Goal: Book appointment/travel/reservation

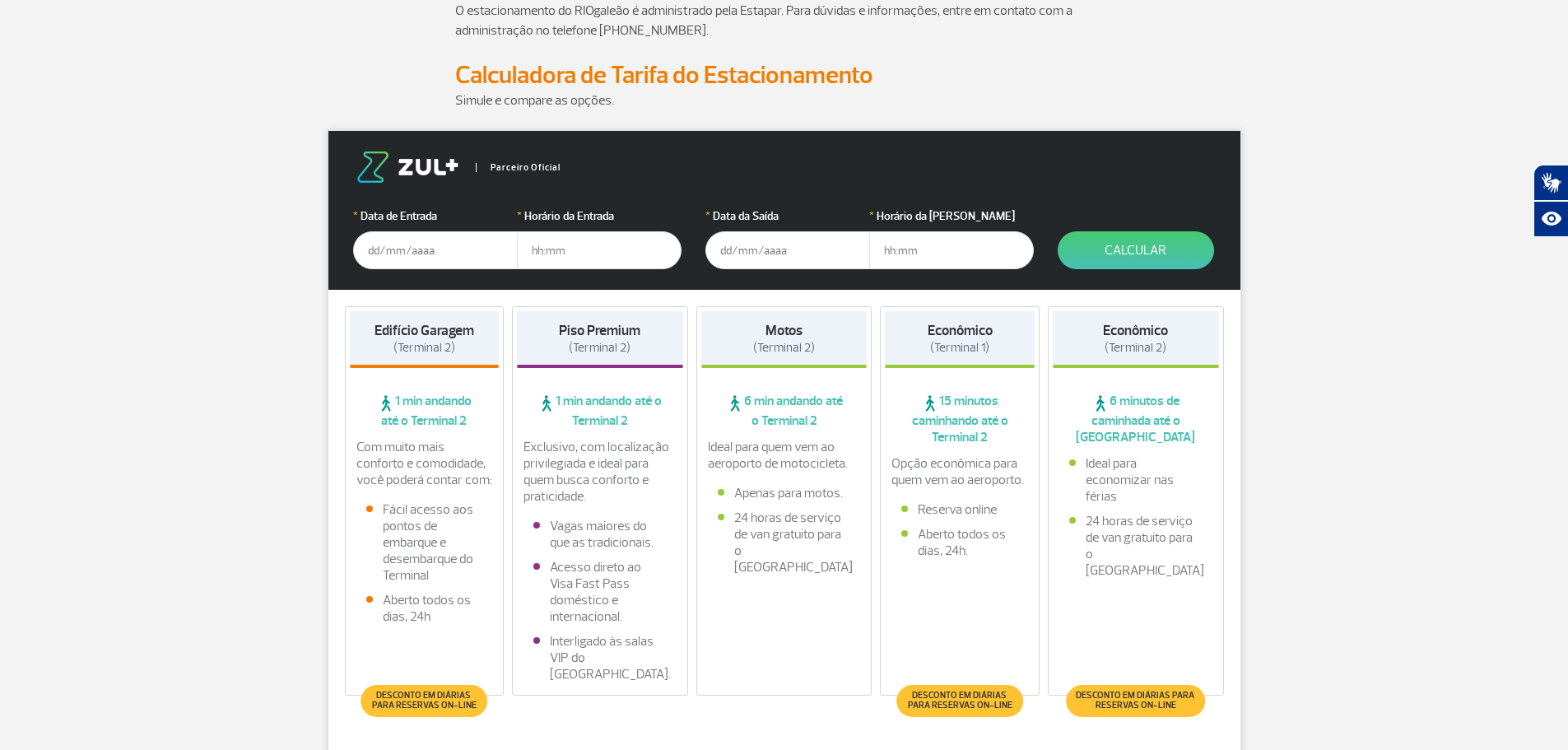
scroll to position [164, 0]
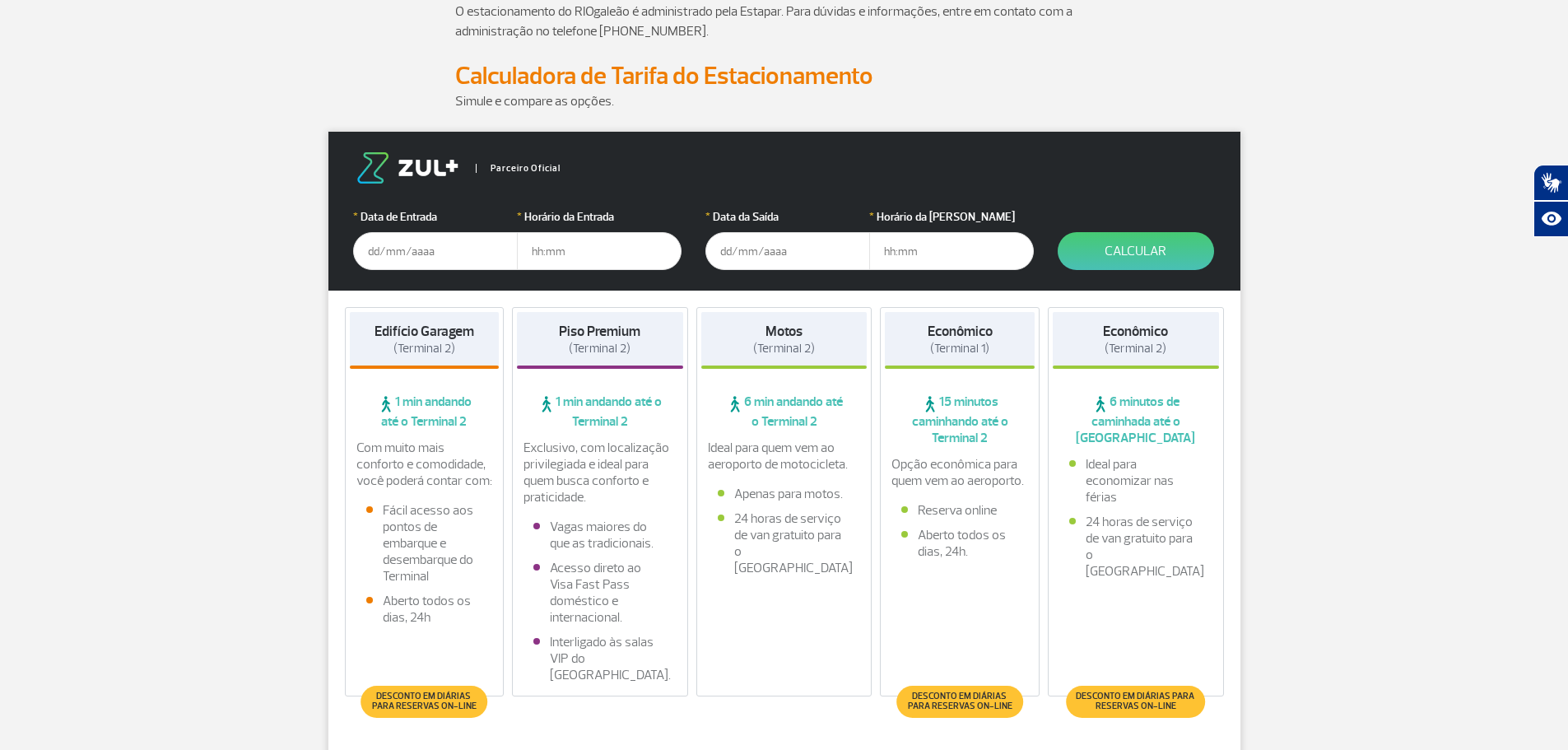
click at [371, 251] on input "text" at bounding box center [435, 251] width 164 height 38
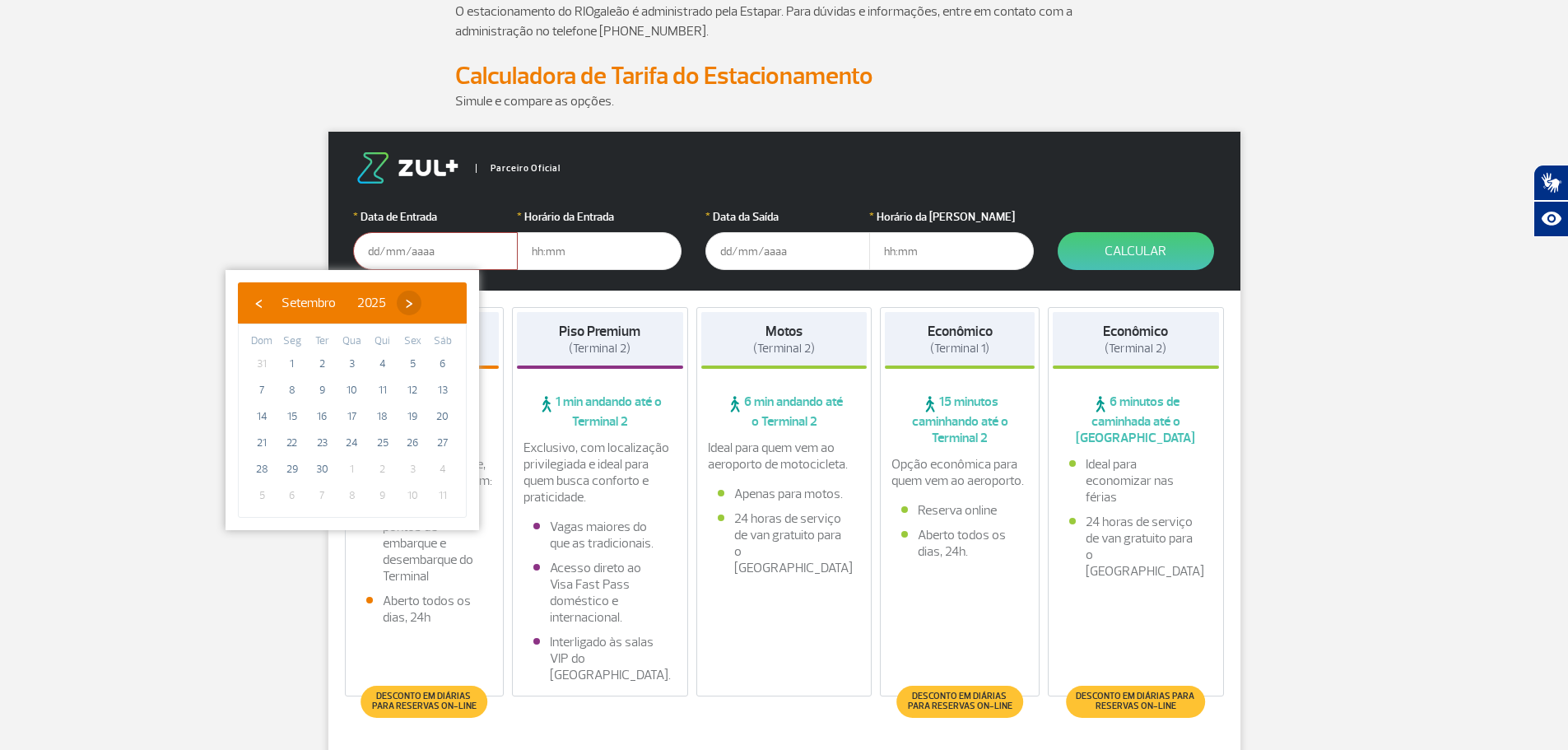
click at [421, 308] on span "›" at bounding box center [409, 303] width 25 height 25
click at [407, 383] on span "10" at bounding box center [412, 390] width 26 height 27
type input "[DATE]"
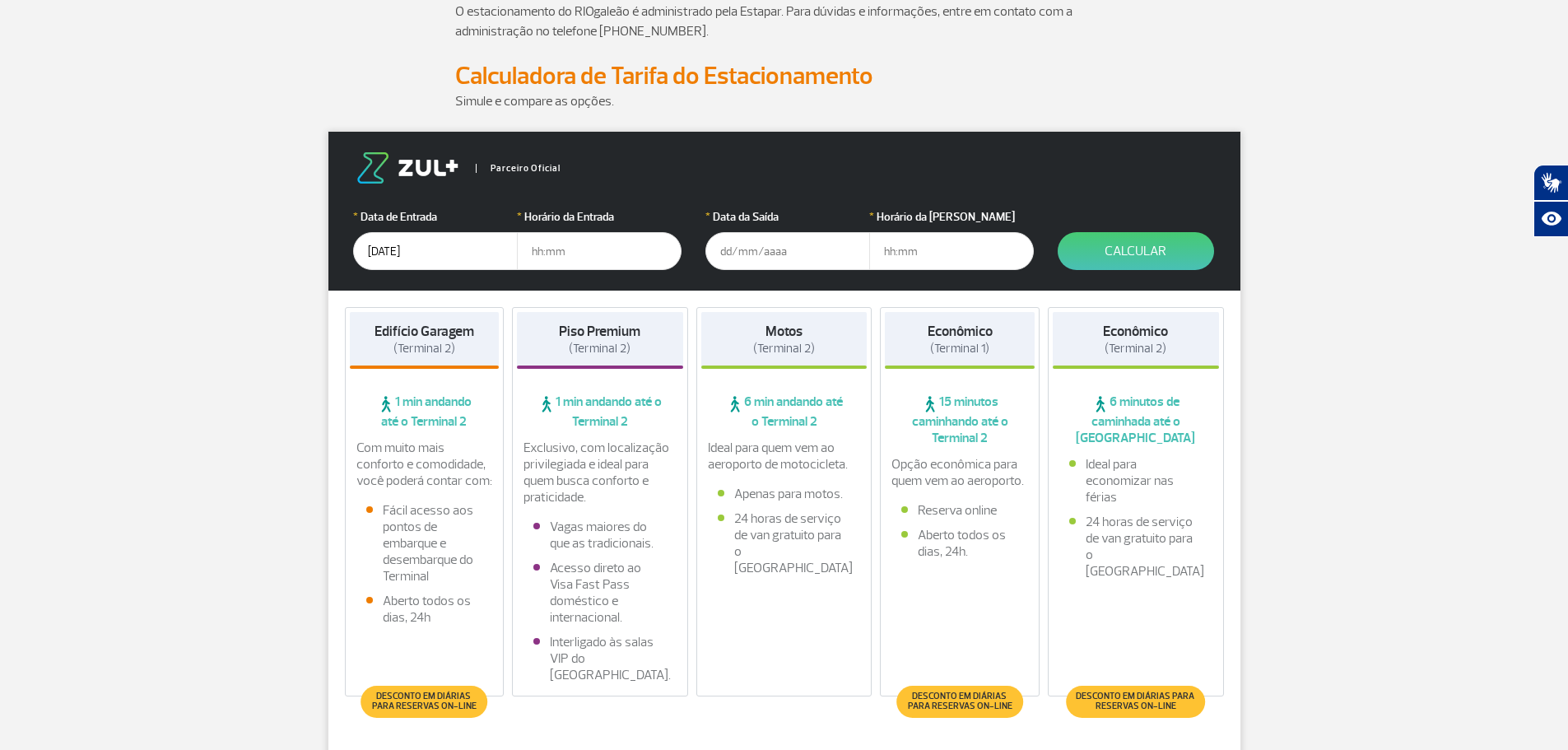
click at [563, 255] on input "text" at bounding box center [599, 251] width 164 height 38
type input "09:00"
click at [717, 258] on input "text" at bounding box center [788, 251] width 164 height 38
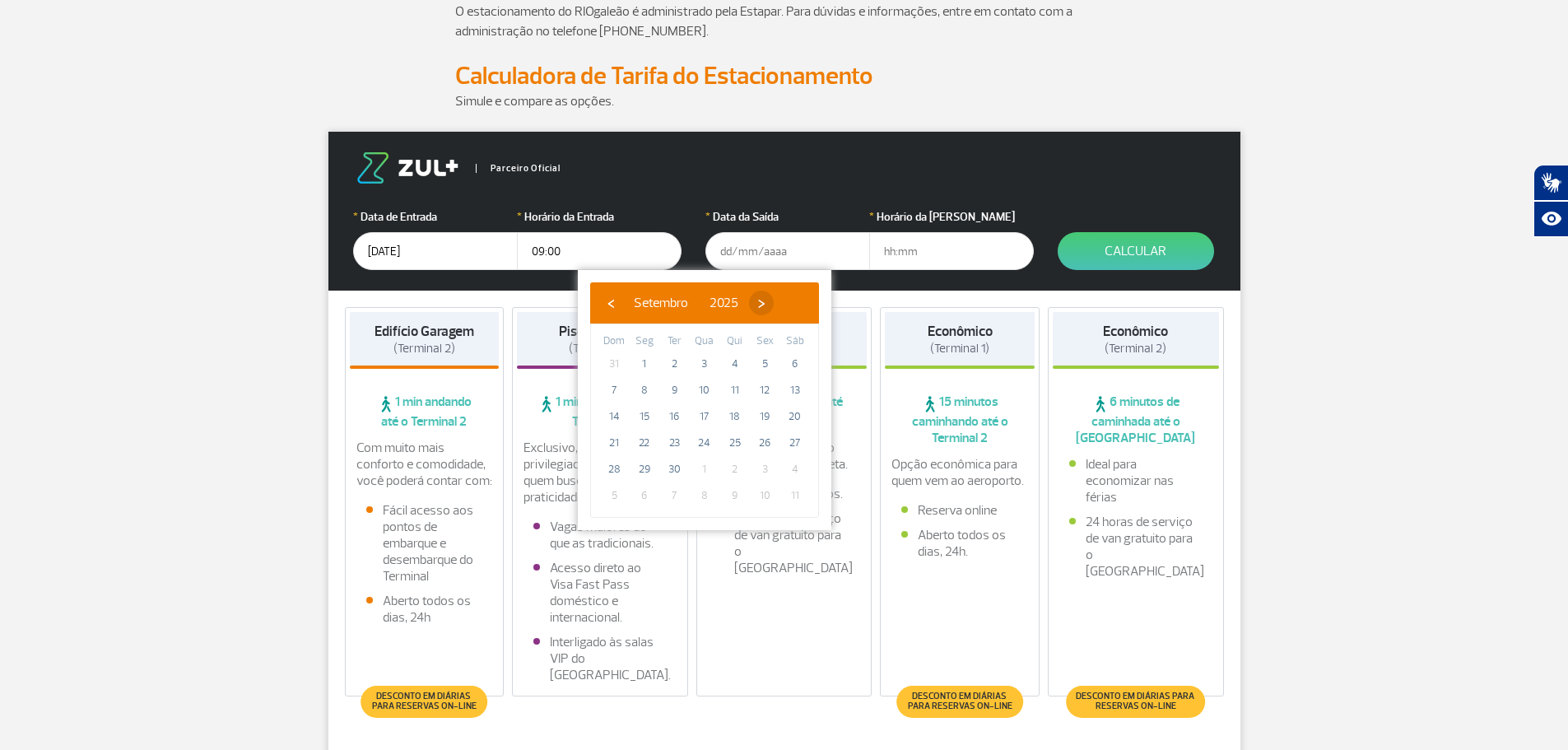
click at [773, 307] on span "›" at bounding box center [761, 303] width 25 height 25
click at [608, 440] on span "19" at bounding box center [614, 443] width 26 height 27
type input "[DATE]"
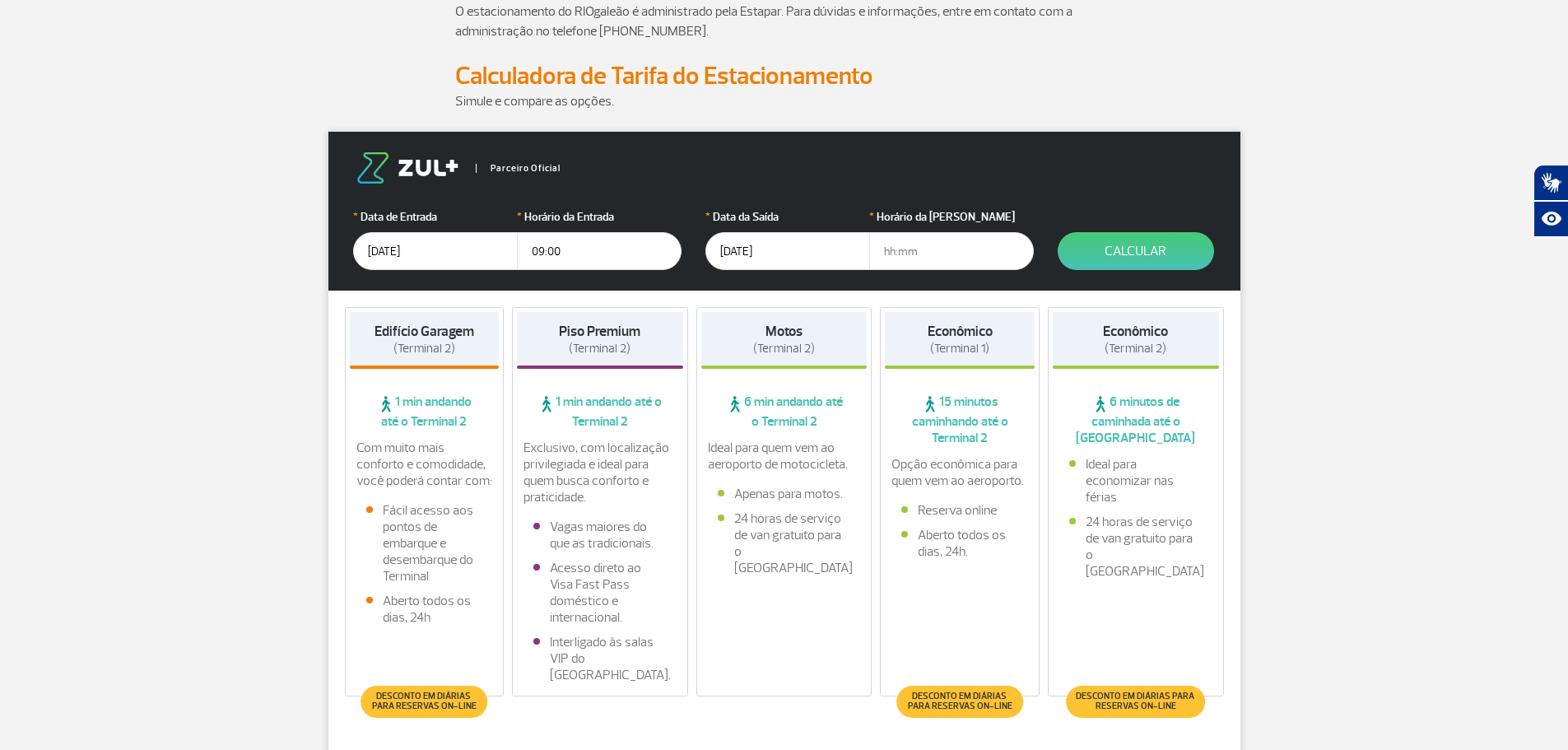
click at [888, 257] on input "text" at bounding box center [951, 251] width 164 height 38
type input "17:00"
click at [1157, 244] on button "Calcular" at bounding box center [1135, 251] width 156 height 38
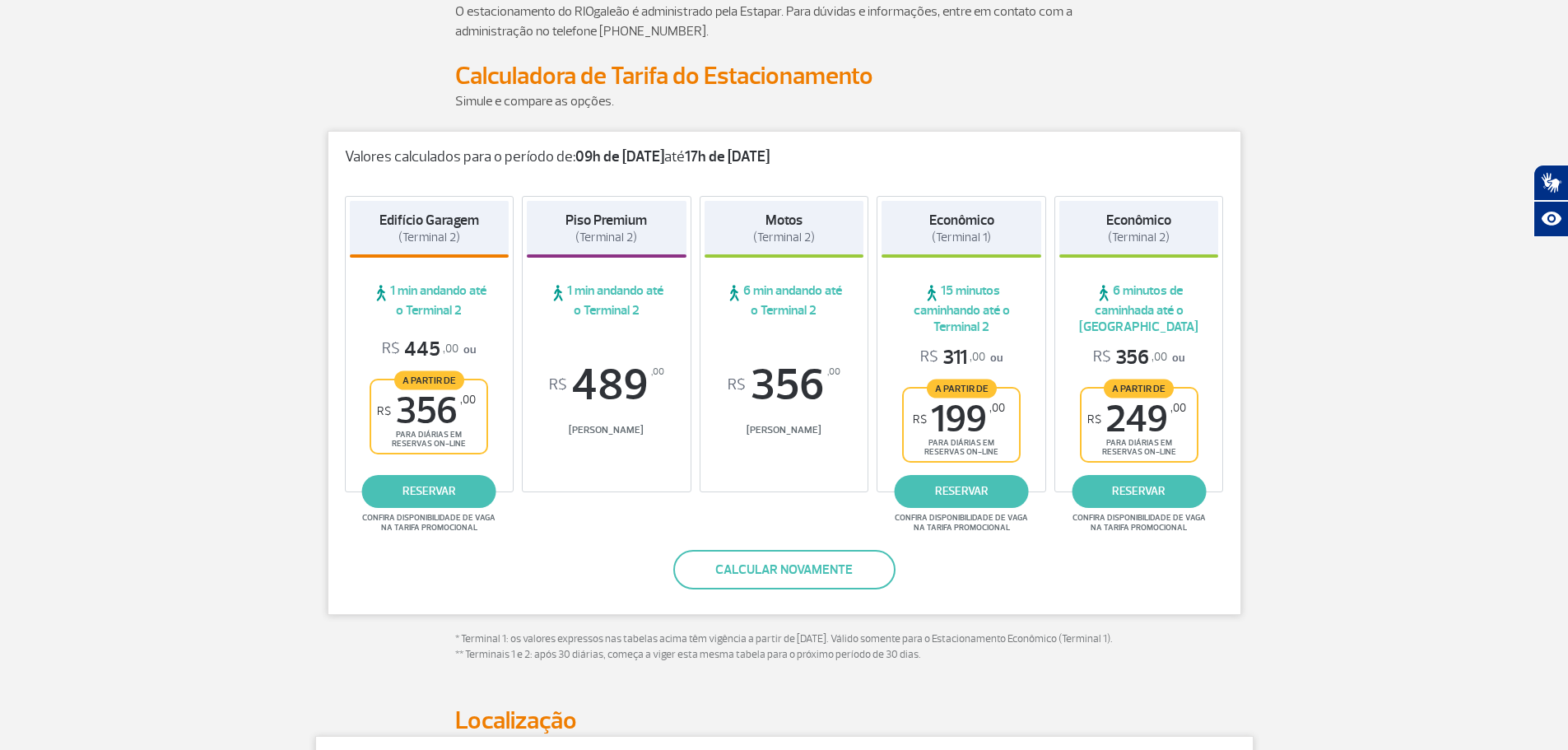
scroll to position [0, 0]
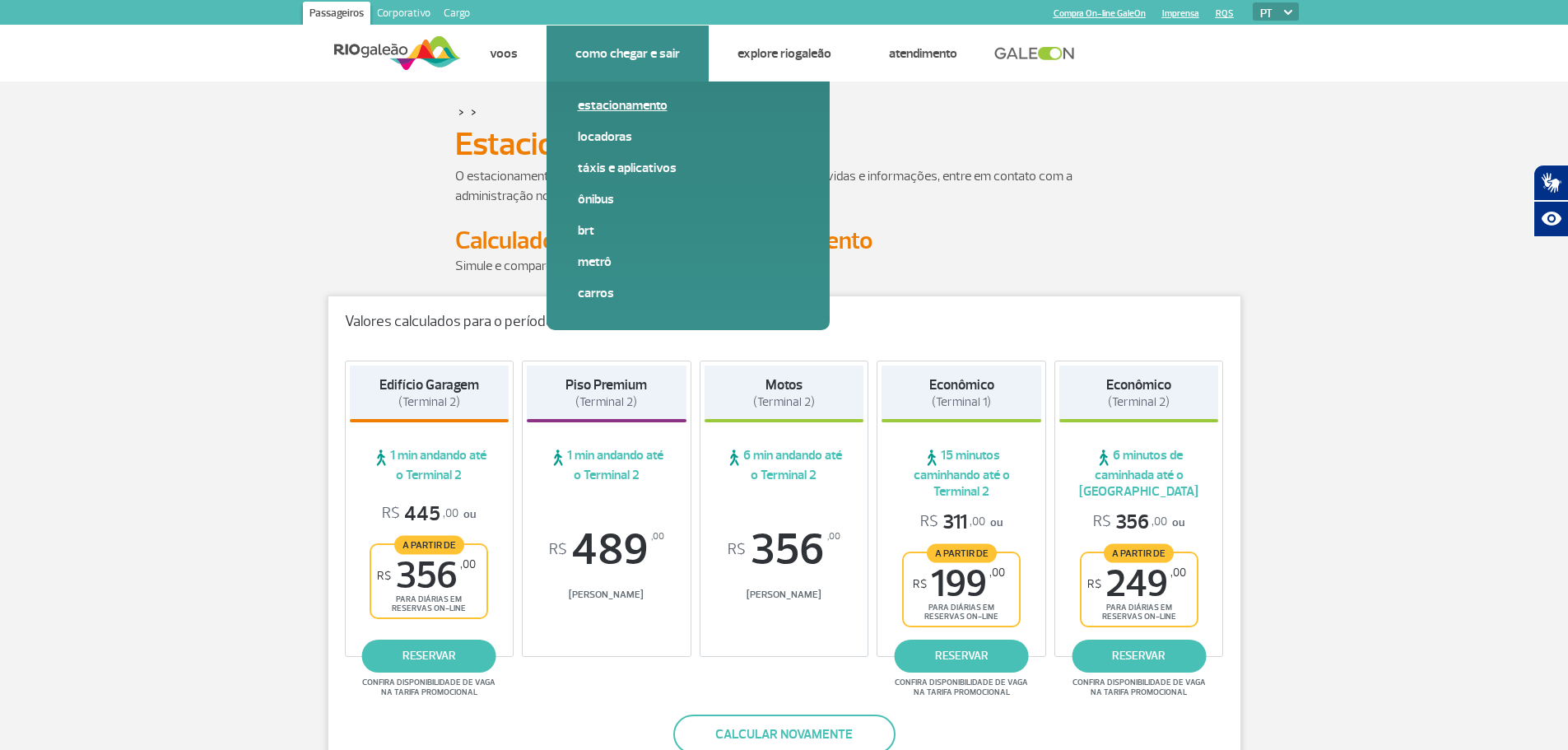
click at [642, 107] on link "Estacionamento" at bounding box center [688, 105] width 221 height 19
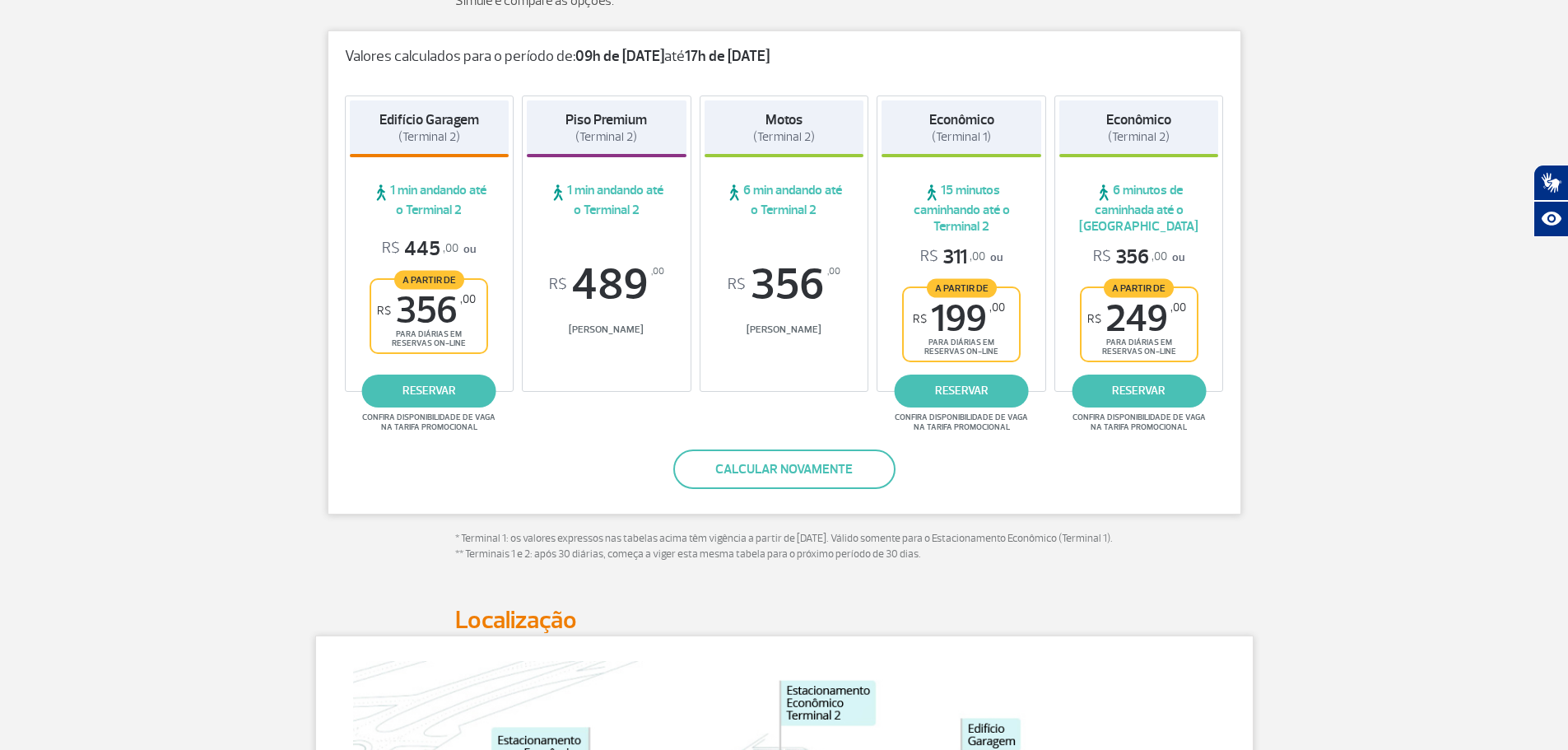
scroll to position [247, 0]
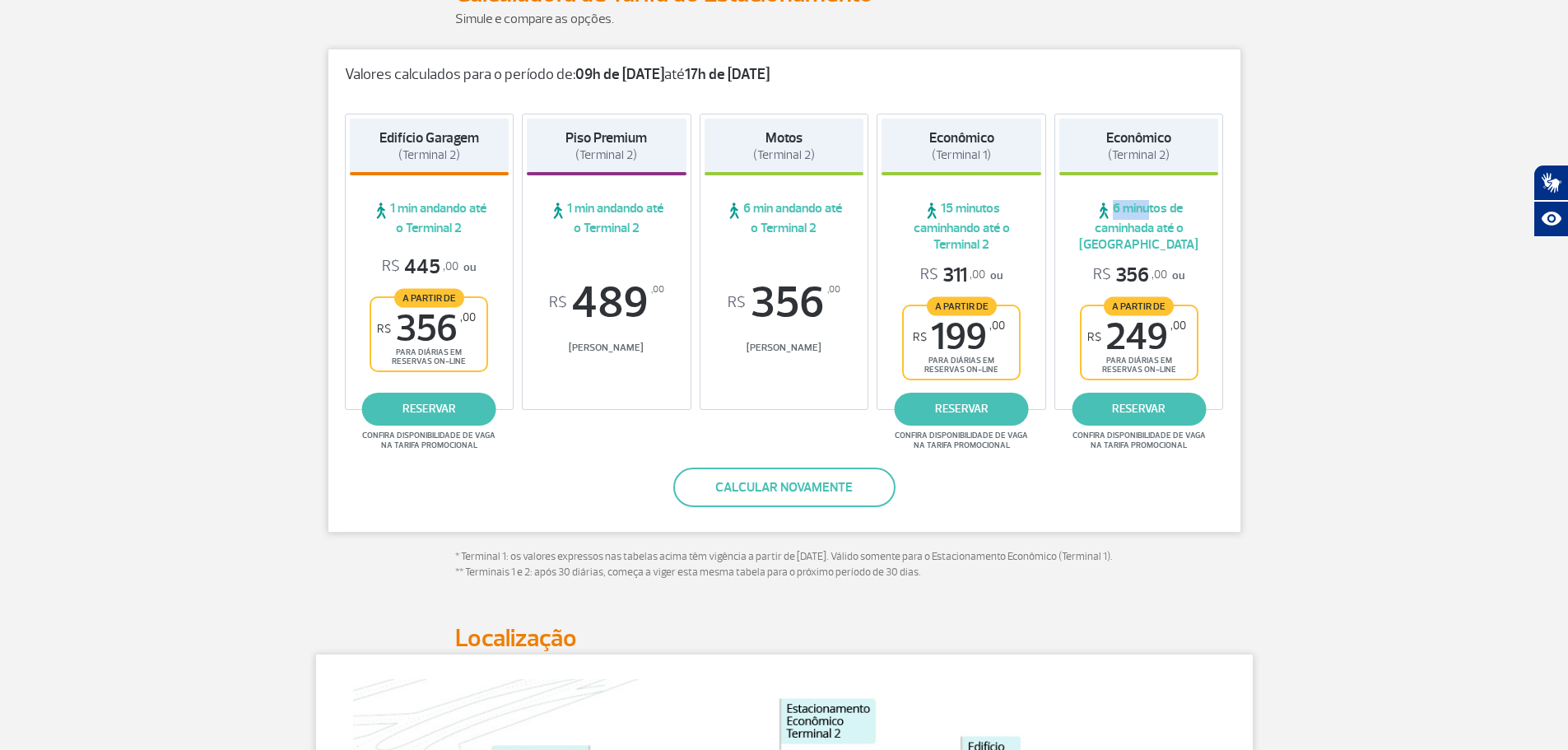
drag, startPoint x: 1128, startPoint y: 206, endPoint x: 1142, endPoint y: 208, distance: 14.1
click at [1142, 208] on span "6 minutos de caminhada até o [GEOGRAPHIC_DATA]" at bounding box center [1139, 226] width 160 height 53
drag, startPoint x: 936, startPoint y: 208, endPoint x: 961, endPoint y: 213, distance: 25.5
click at [961, 213] on span "15 minutos caminhando até o Terminal 2" at bounding box center [961, 226] width 160 height 53
click at [1006, 224] on span "15 minutos caminhando até o Terminal 2" at bounding box center [961, 226] width 160 height 53
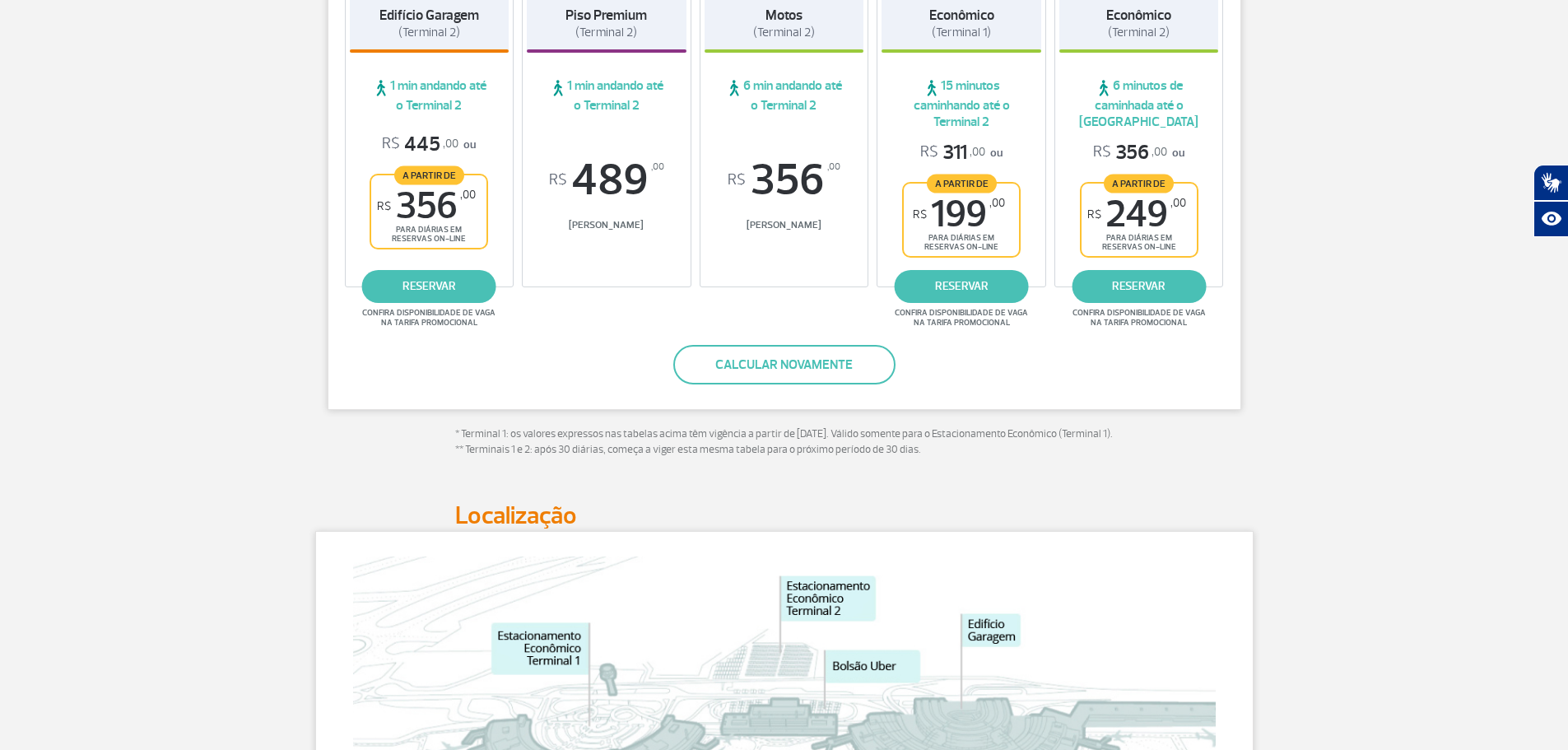
scroll to position [164, 0]
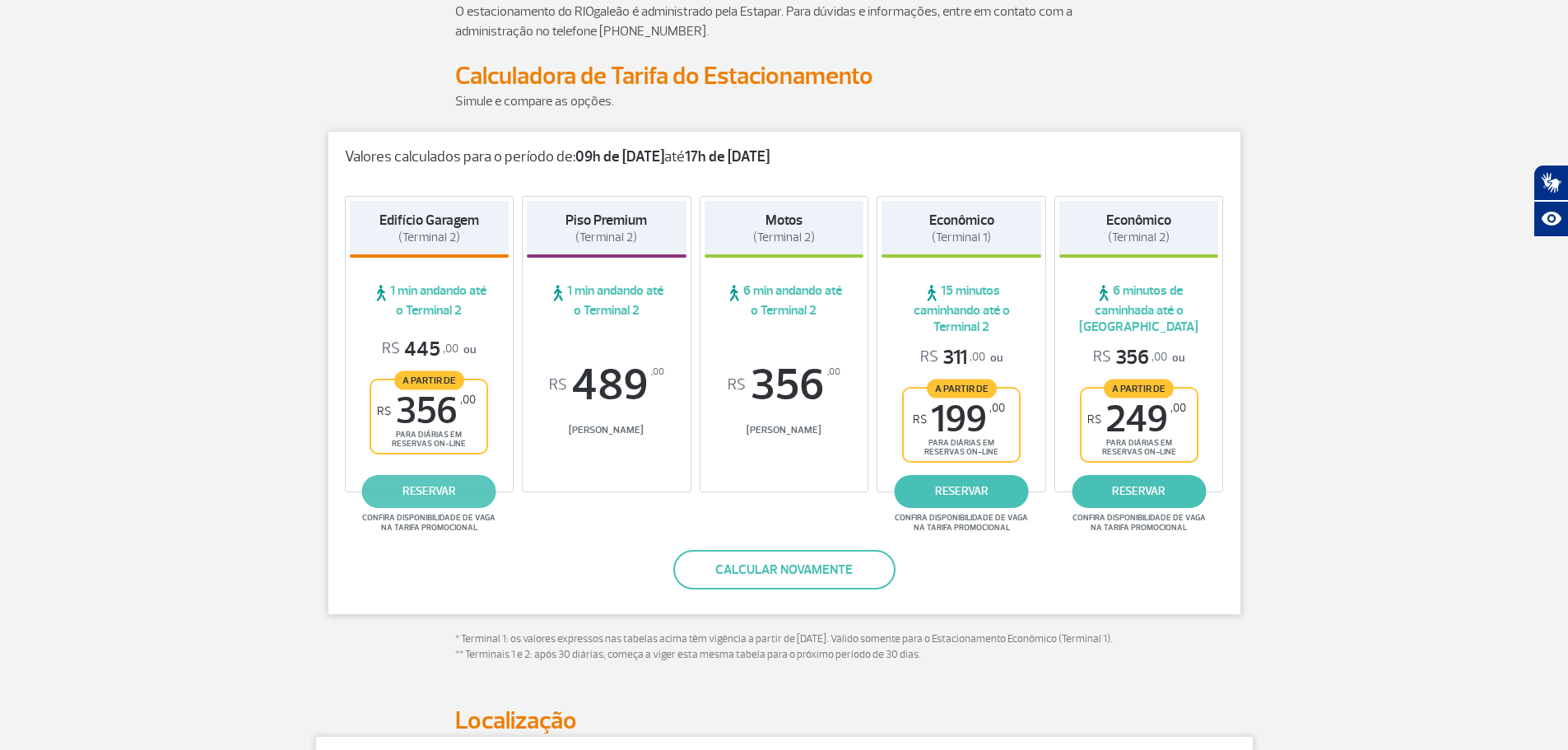
click at [413, 491] on link "reservar" at bounding box center [429, 491] width 134 height 33
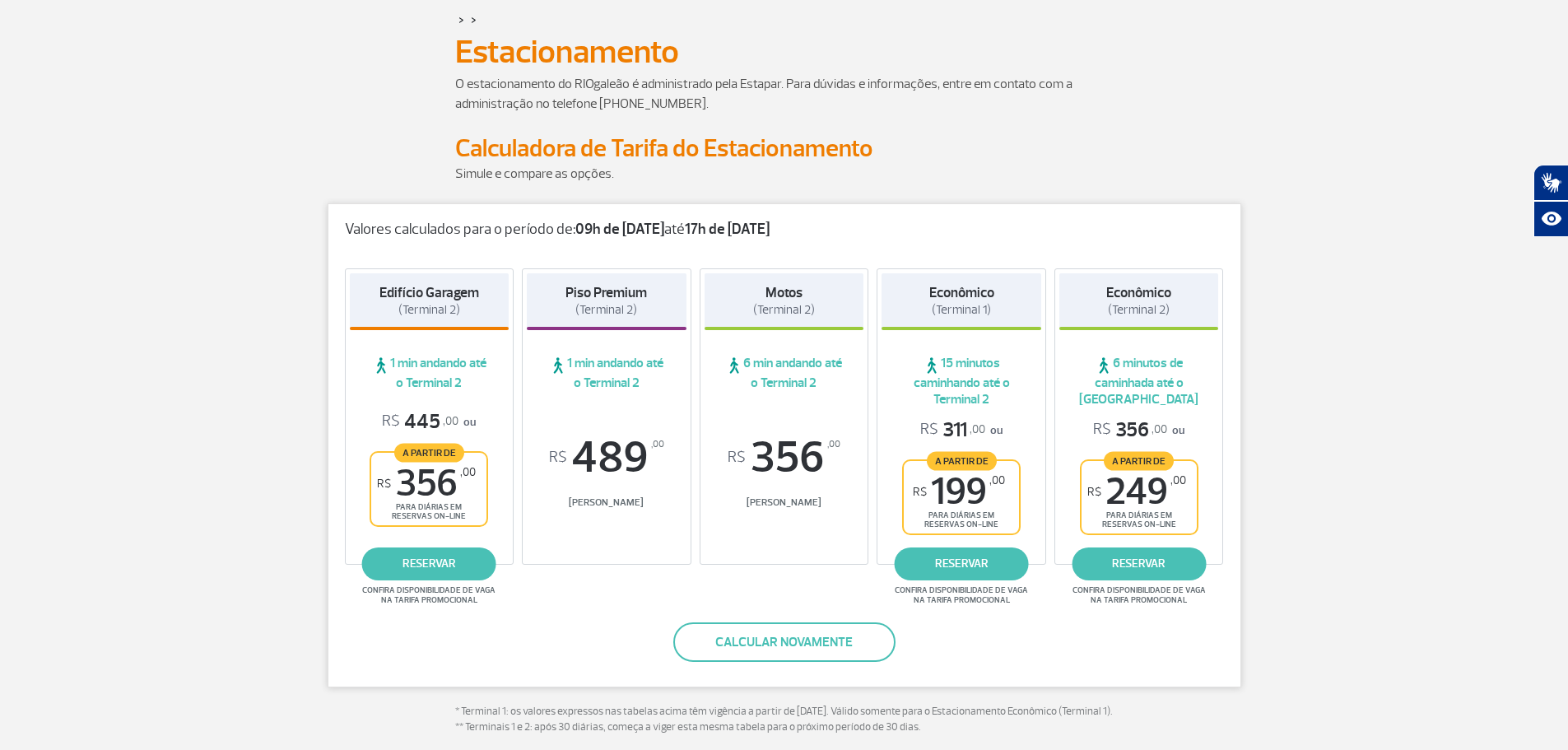
scroll to position [0, 0]
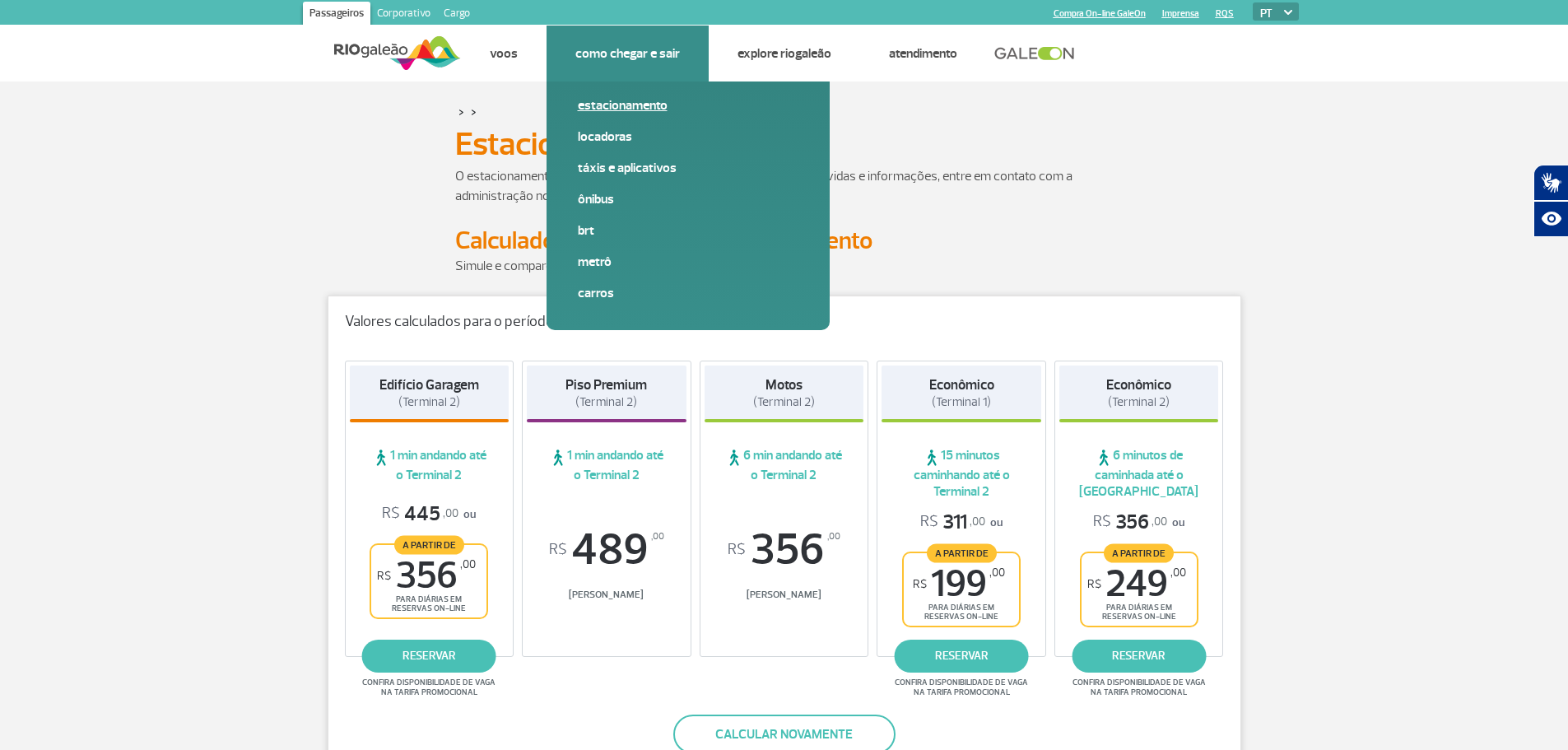
click at [604, 101] on link "Estacionamento" at bounding box center [688, 105] width 221 height 19
click at [637, 106] on link "Estacionamento" at bounding box center [688, 105] width 221 height 19
